Goal: Browse casually

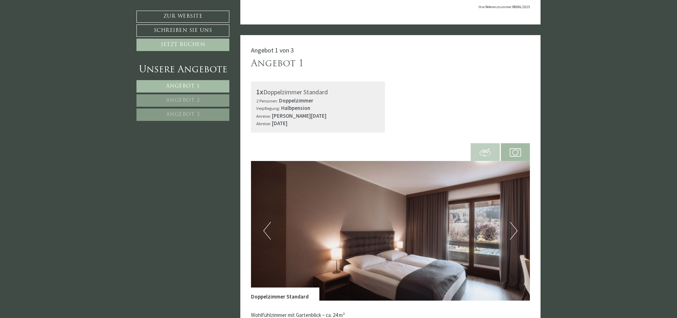
scroll to position [213, 0]
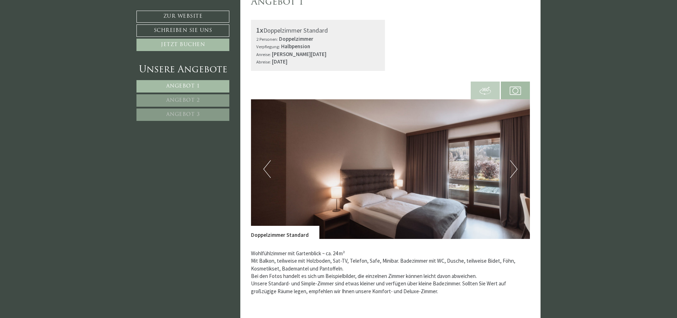
click at [510, 168] on button "Next" at bounding box center [513, 169] width 7 height 18
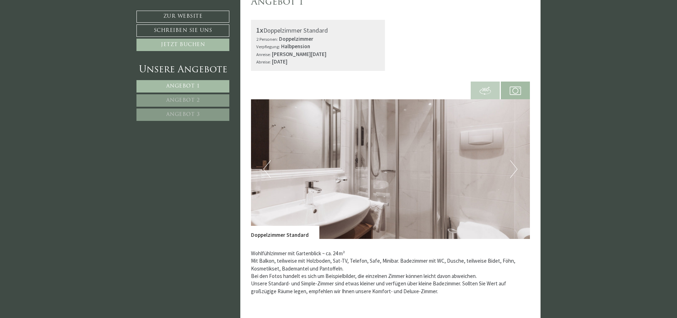
click at [511, 168] on button "Next" at bounding box center [513, 169] width 7 height 18
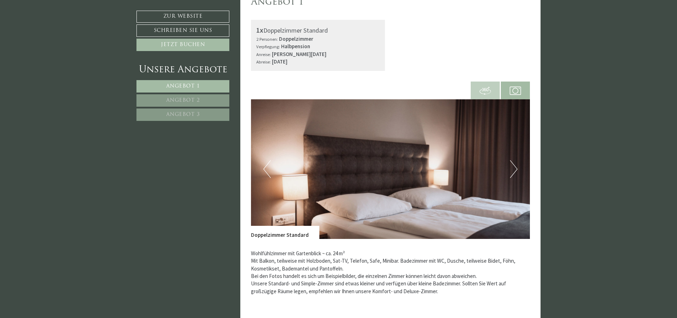
click at [511, 168] on button "Next" at bounding box center [513, 169] width 7 height 18
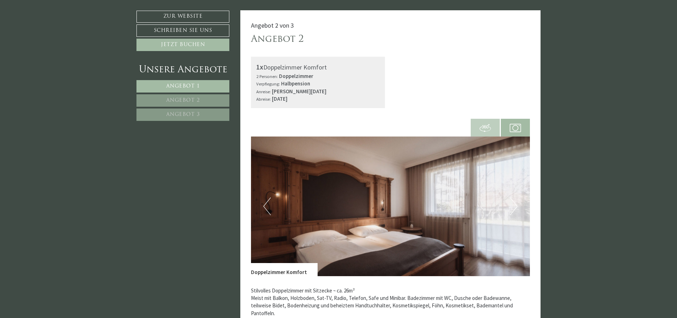
scroll to position [780, 0]
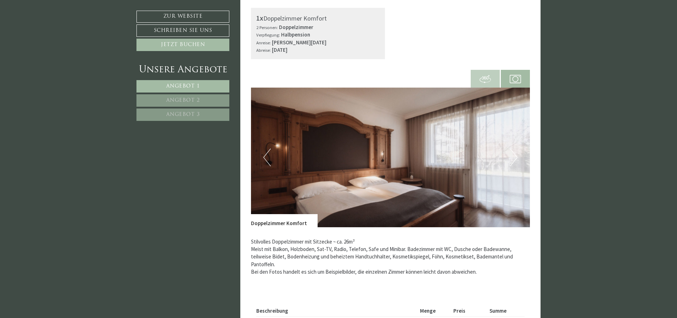
click at [480, 175] on img at bounding box center [391, 158] width 280 height 140
click at [270, 159] on button "Previous" at bounding box center [267, 158] width 7 height 18
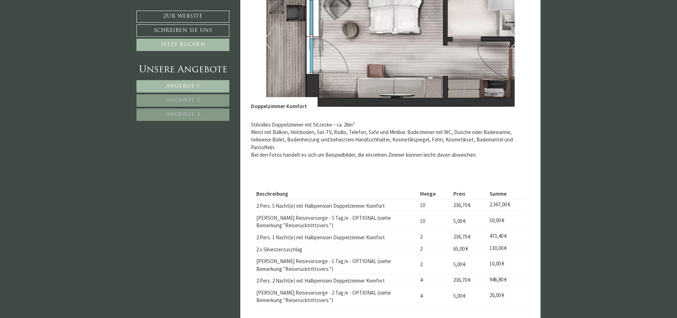
scroll to position [816, 0]
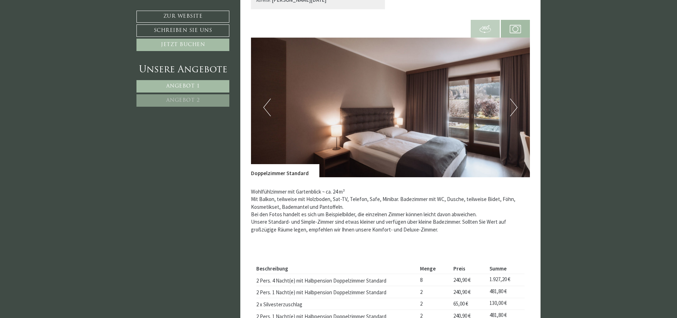
scroll to position [319, 0]
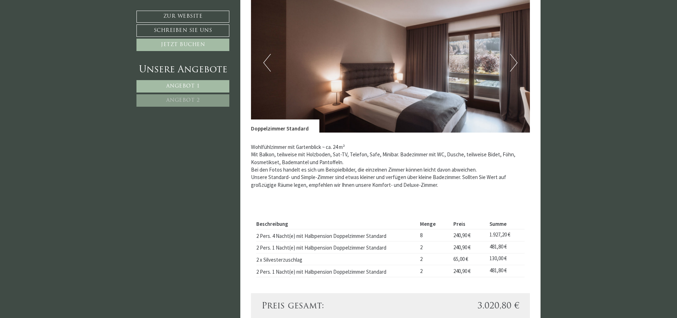
click at [513, 65] on button "Next" at bounding box center [513, 63] width 7 height 18
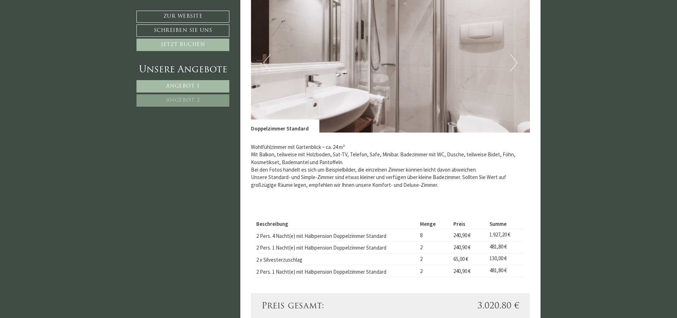
click at [512, 66] on button "Next" at bounding box center [513, 63] width 7 height 18
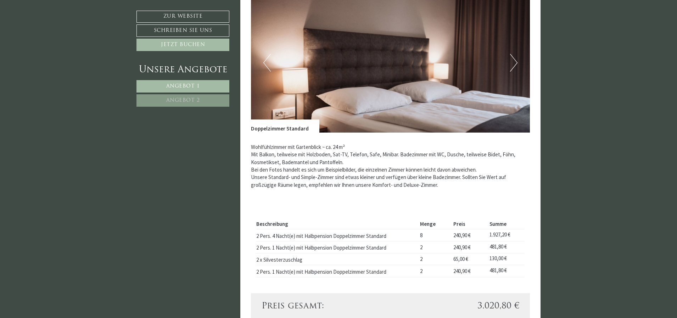
click at [512, 66] on button "Next" at bounding box center [513, 63] width 7 height 18
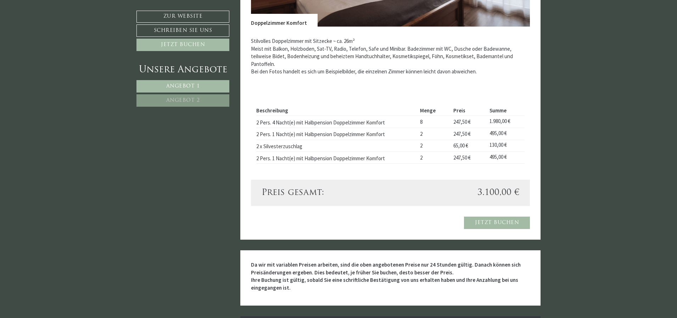
scroll to position [780, 0]
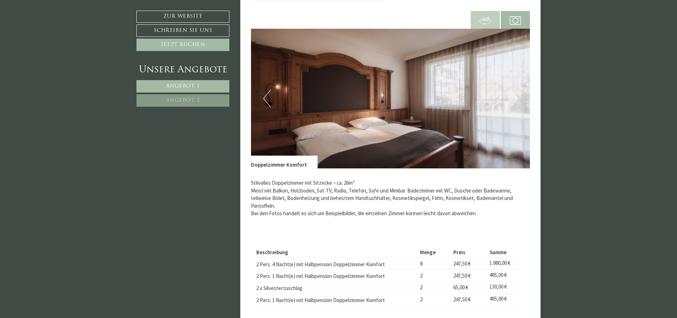
click at [506, 101] on img at bounding box center [391, 99] width 280 height 140
click at [512, 100] on button "Next" at bounding box center [513, 99] width 7 height 18
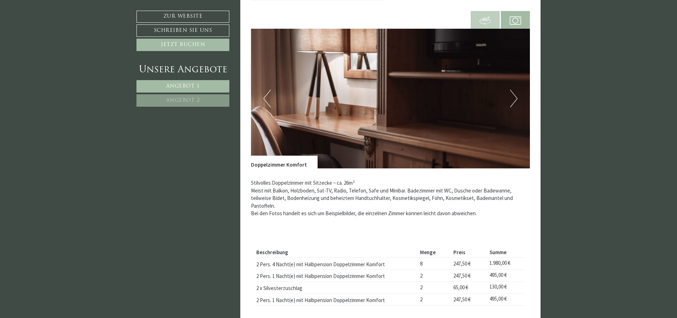
click at [512, 100] on button "Next" at bounding box center [513, 99] width 7 height 18
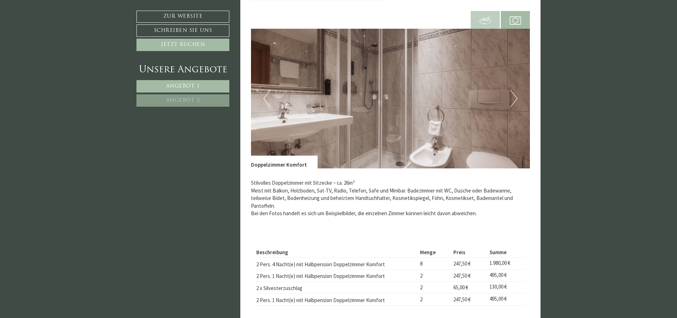
click at [512, 100] on button "Next" at bounding box center [513, 99] width 7 height 18
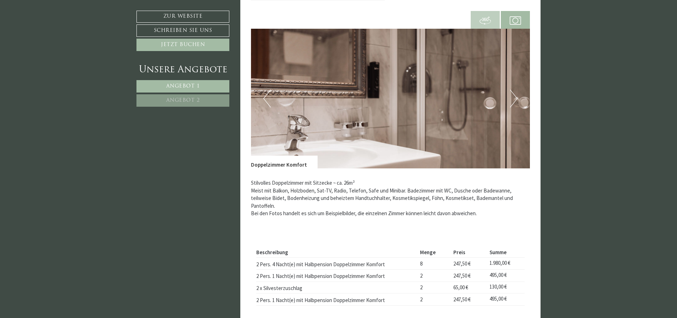
click at [512, 100] on button "Next" at bounding box center [513, 99] width 7 height 18
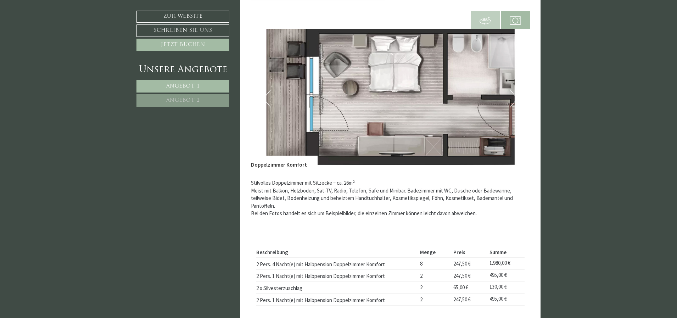
click at [511, 96] on button "Next" at bounding box center [513, 99] width 7 height 18
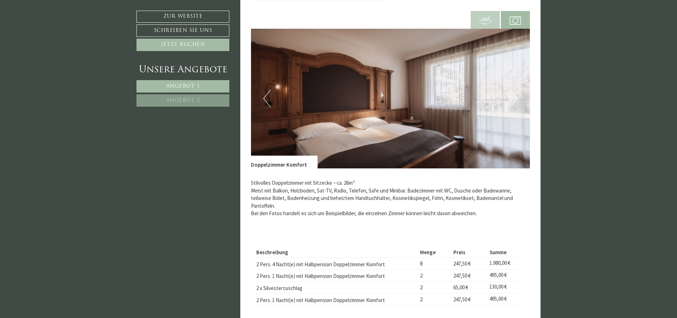
click at [511, 96] on button "Next" at bounding box center [513, 99] width 7 height 18
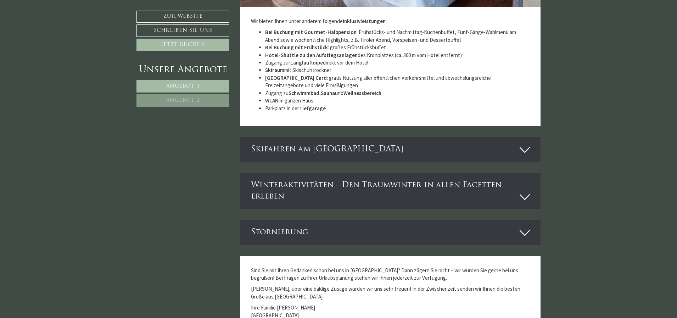
scroll to position [1632, 0]
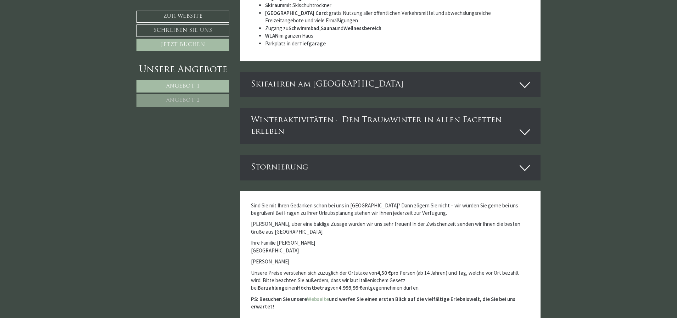
click at [527, 167] on icon at bounding box center [525, 168] width 10 height 12
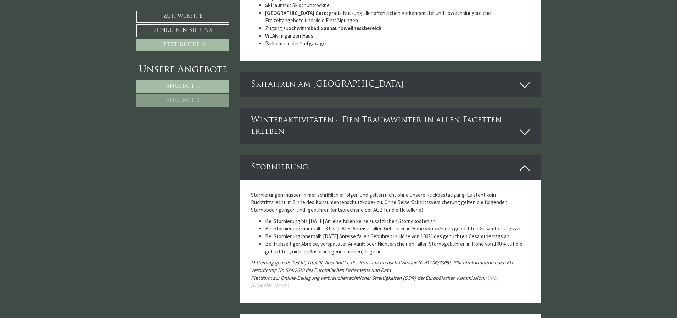
click at [522, 166] on icon at bounding box center [525, 168] width 10 height 12
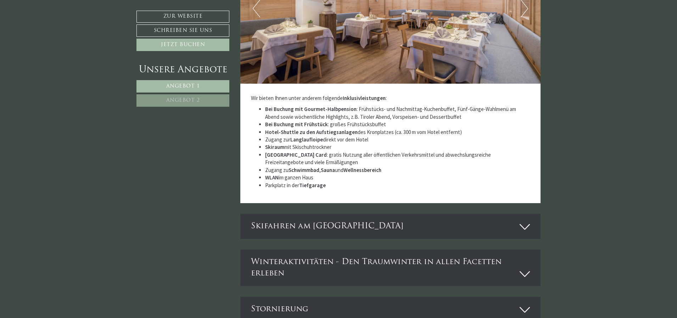
scroll to position [1277, 0]
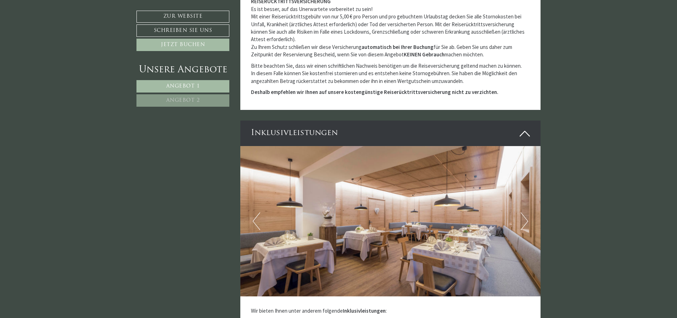
click at [521, 218] on button "Next" at bounding box center [524, 221] width 7 height 18
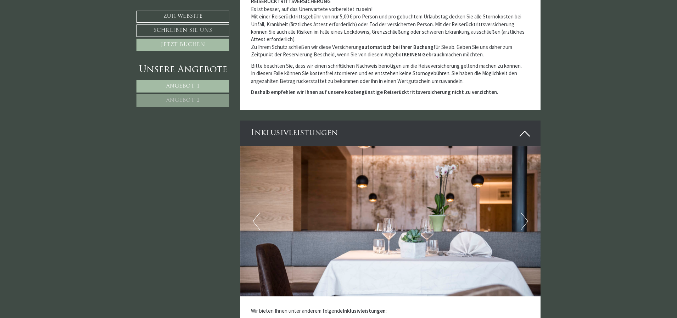
click at [521, 218] on button "Next" at bounding box center [524, 221] width 7 height 18
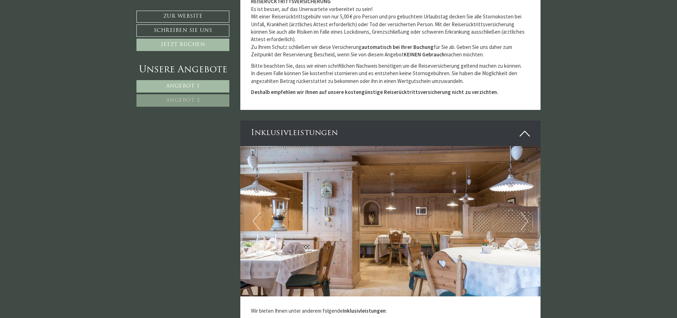
click at [521, 218] on button "Next" at bounding box center [524, 221] width 7 height 18
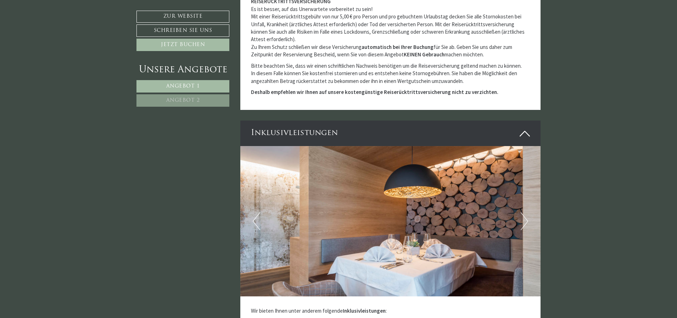
click at [521, 218] on button "Next" at bounding box center [524, 221] width 7 height 18
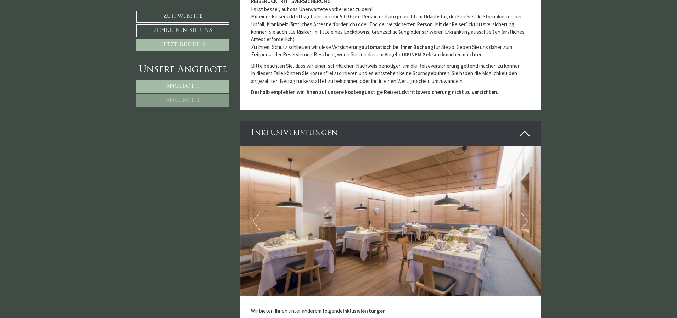
click at [521, 218] on button "Next" at bounding box center [524, 221] width 7 height 18
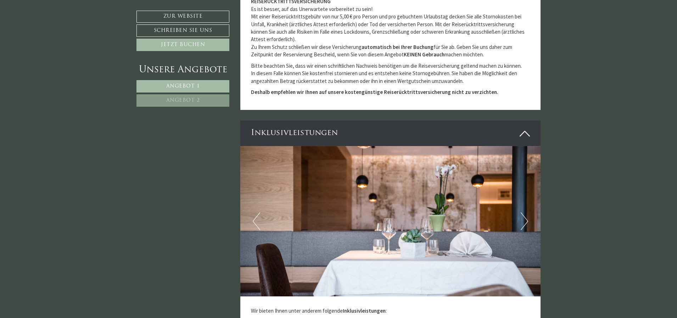
click at [521, 218] on button "Next" at bounding box center [524, 221] width 7 height 18
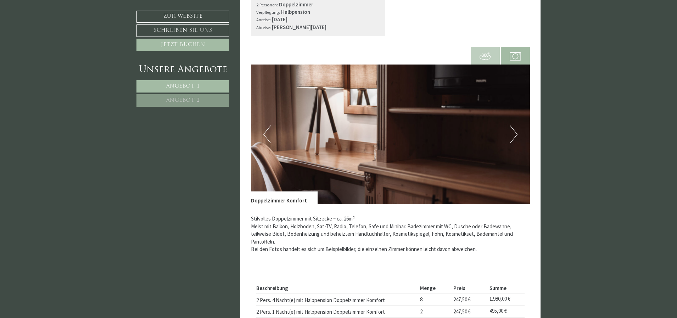
scroll to position [674, 0]
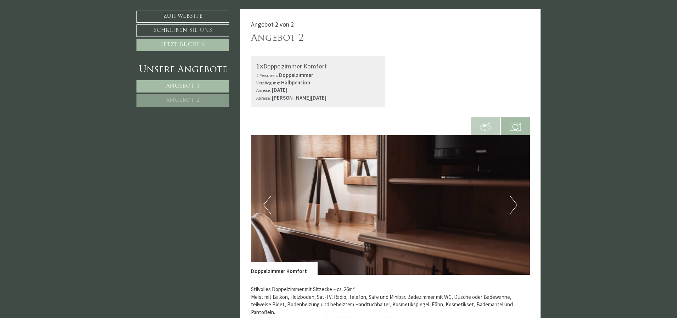
click at [508, 203] on img at bounding box center [391, 205] width 280 height 140
click at [513, 205] on button "Next" at bounding box center [513, 205] width 7 height 18
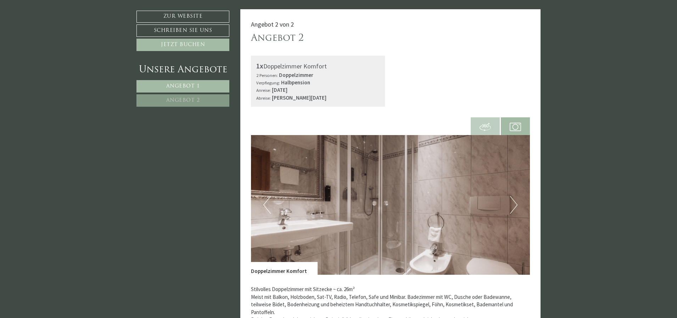
click at [513, 205] on button "Next" at bounding box center [513, 205] width 7 height 18
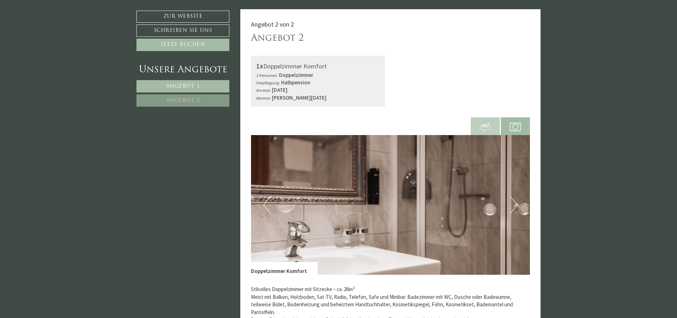
click at [513, 205] on button "Next" at bounding box center [513, 205] width 7 height 18
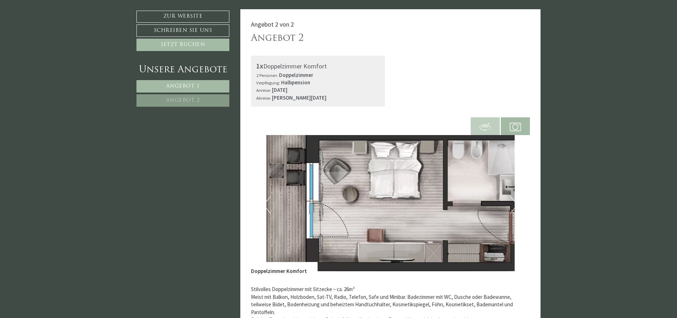
click at [513, 205] on button "Next" at bounding box center [513, 205] width 7 height 18
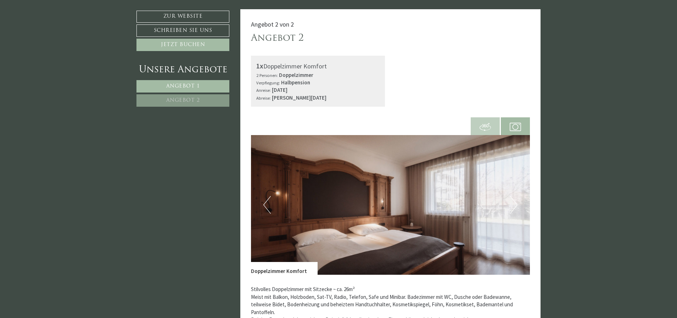
click at [513, 205] on button "Next" at bounding box center [513, 205] width 7 height 18
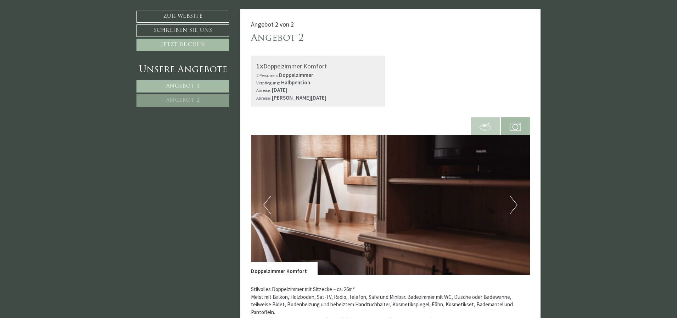
click at [513, 205] on button "Next" at bounding box center [513, 205] width 7 height 18
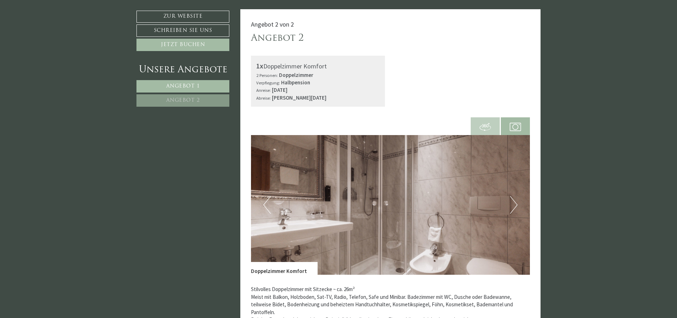
click at [513, 205] on button "Next" at bounding box center [513, 205] width 7 height 18
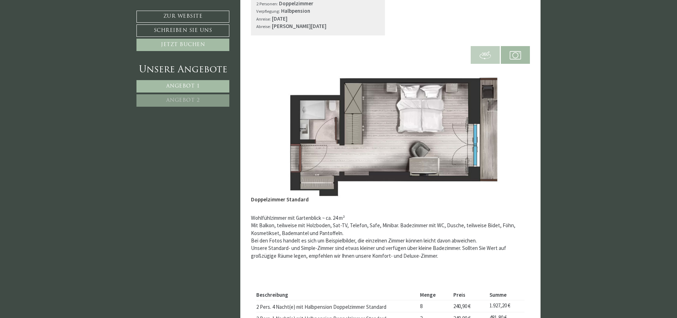
scroll to position [35, 0]
